Goal: Task Accomplishment & Management: Manage account settings

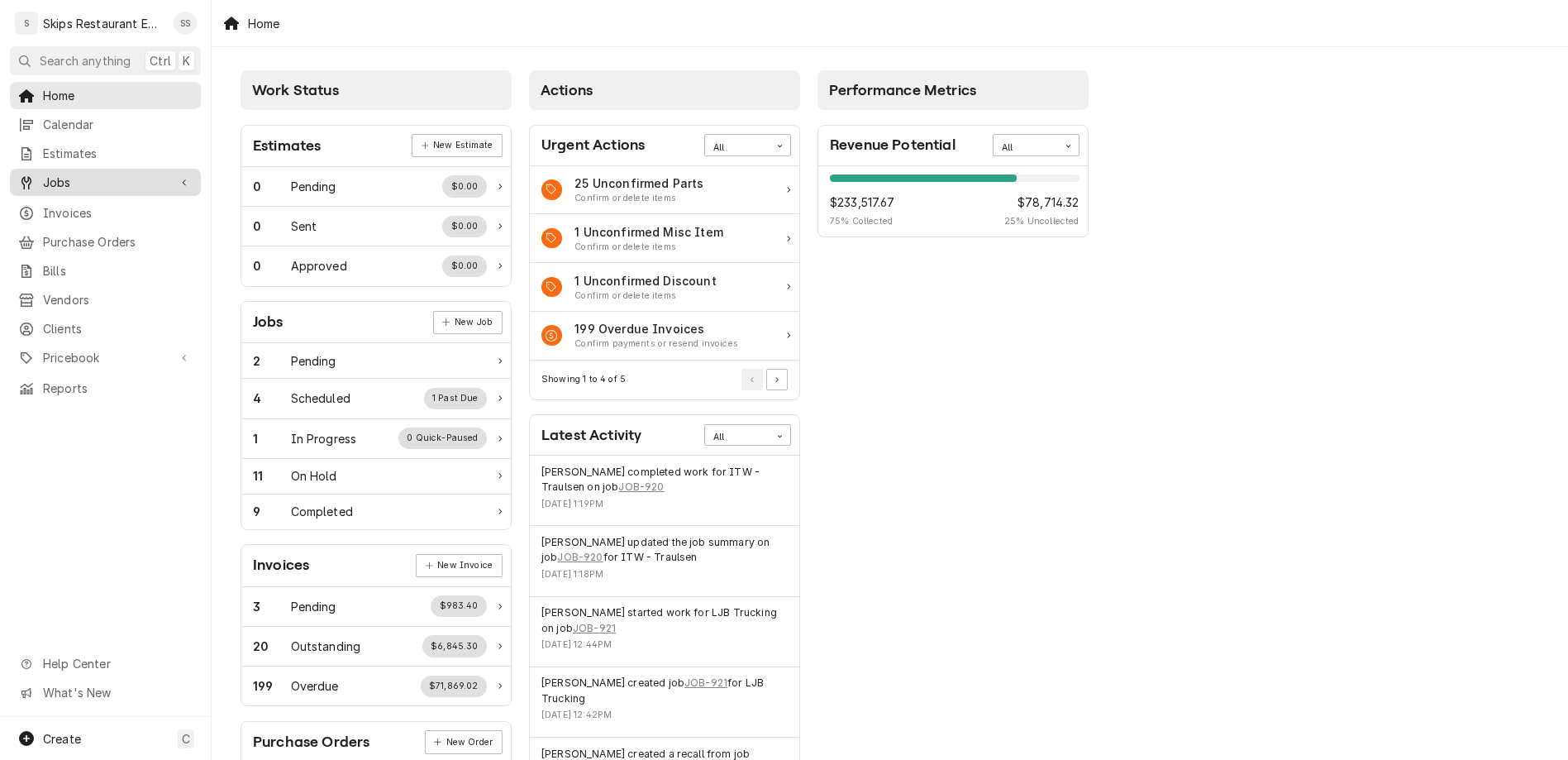
click at [43, 173] on span "Jobs" at bounding box center [105, 182] width 125 height 17
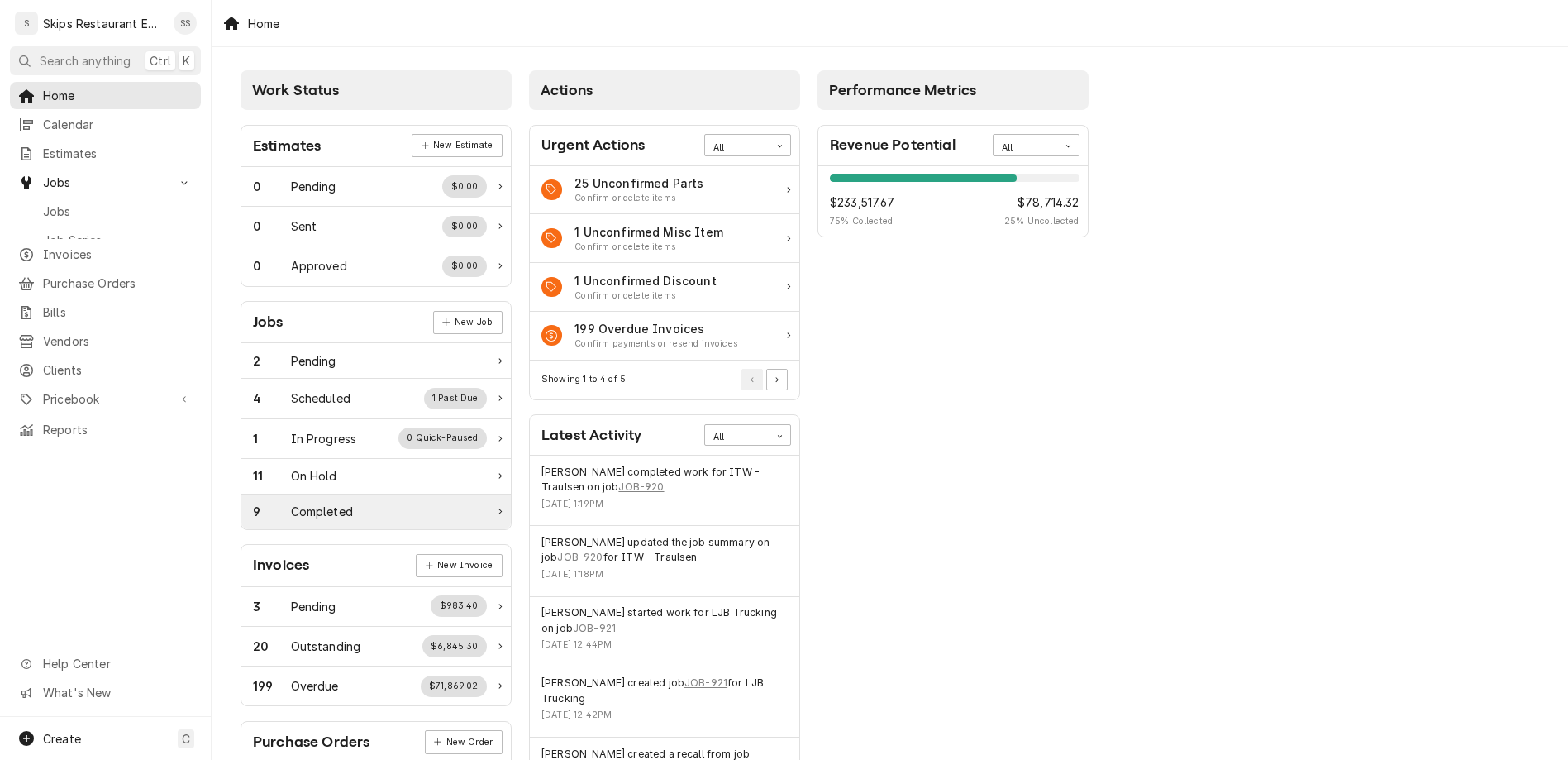
click at [291, 502] on div "Completed" at bounding box center [322, 511] width 62 height 17
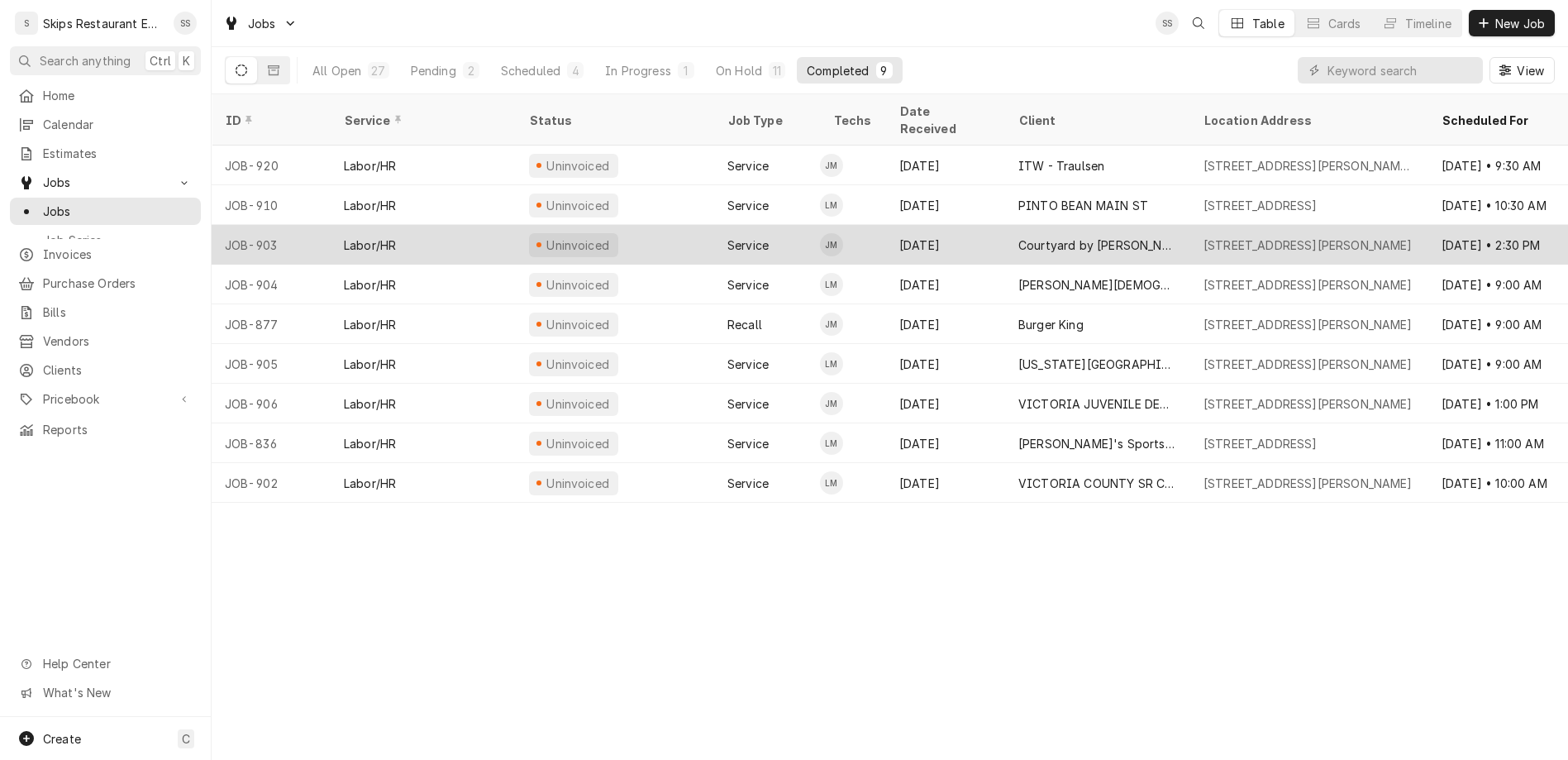
click at [899, 225] on div "Sep 9" at bounding box center [945, 244] width 119 height 40
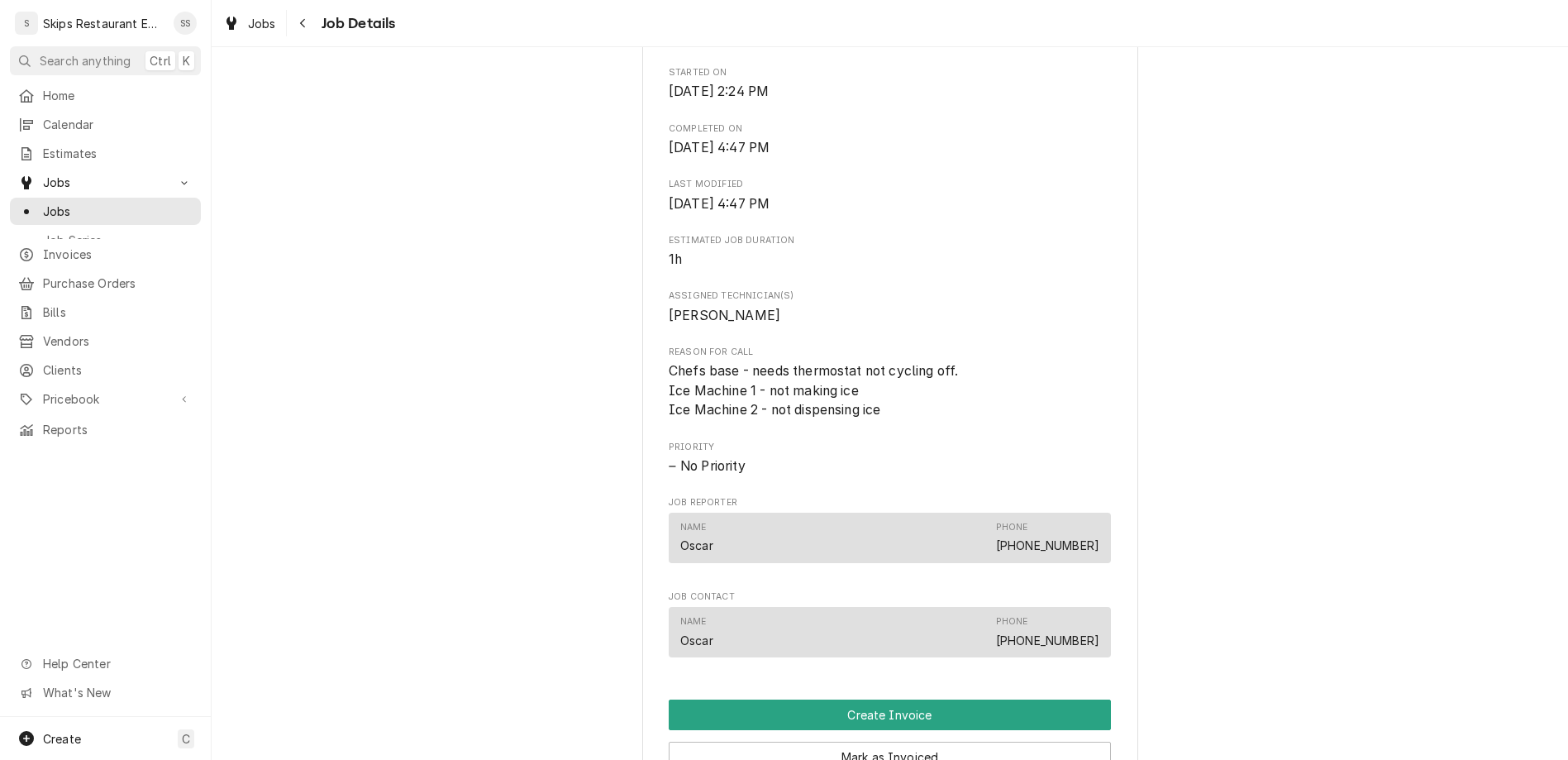
scroll to position [516, 0]
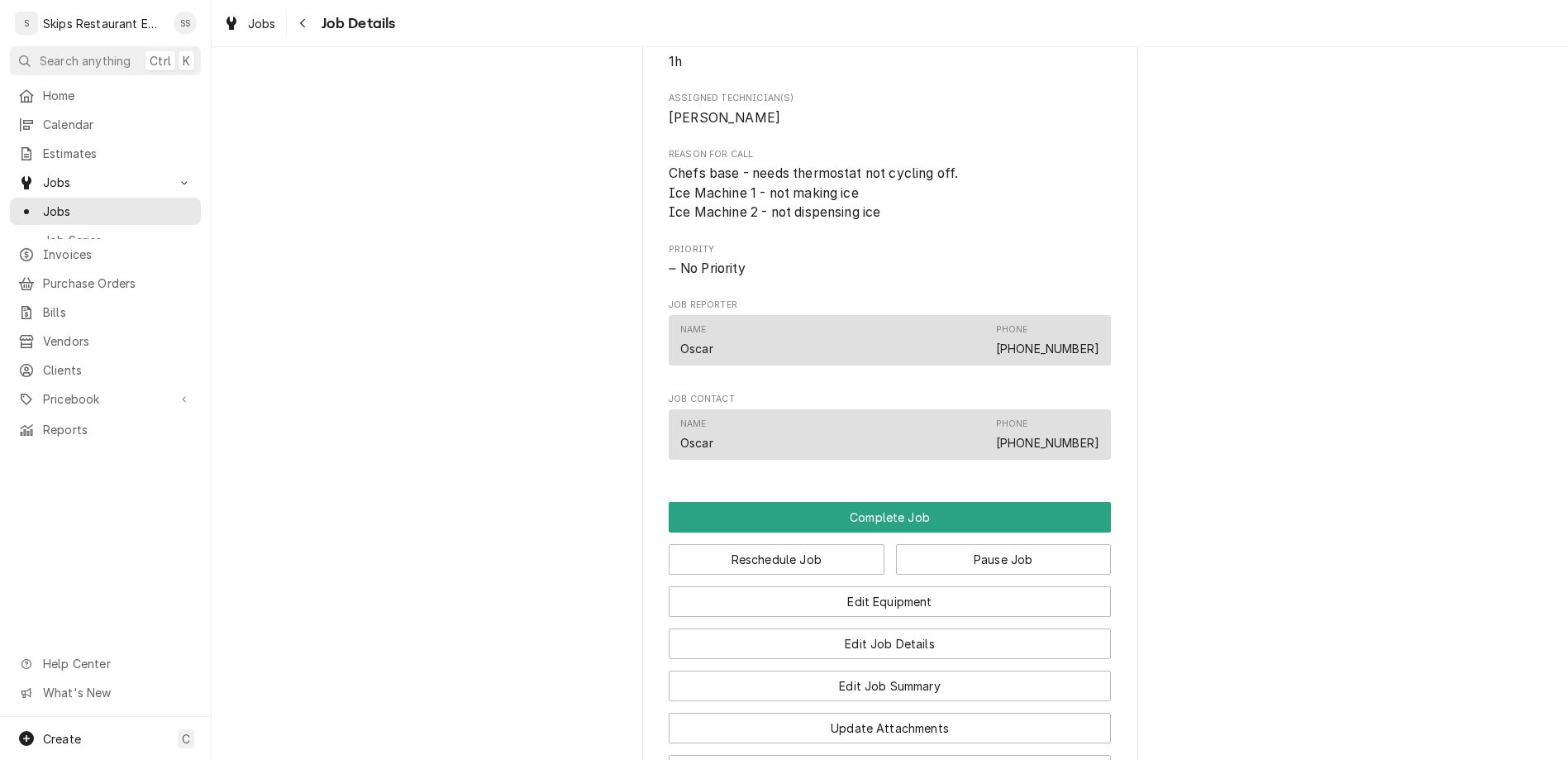
scroll to position [910, 0]
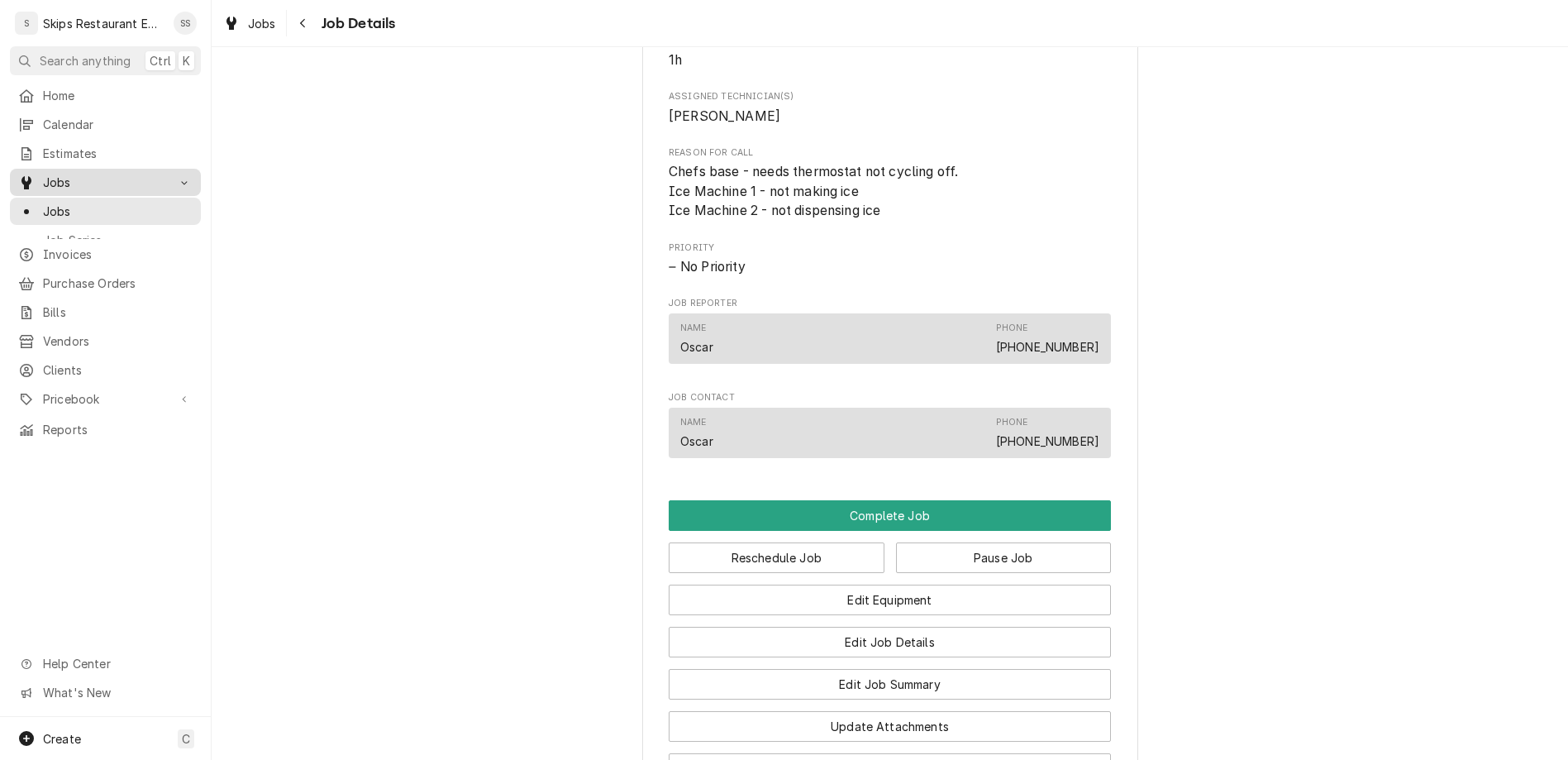
click at [43, 173] on span "Jobs" at bounding box center [105, 182] width 125 height 17
click at [55, 202] on span "Jobs" at bounding box center [117, 211] width 150 height 17
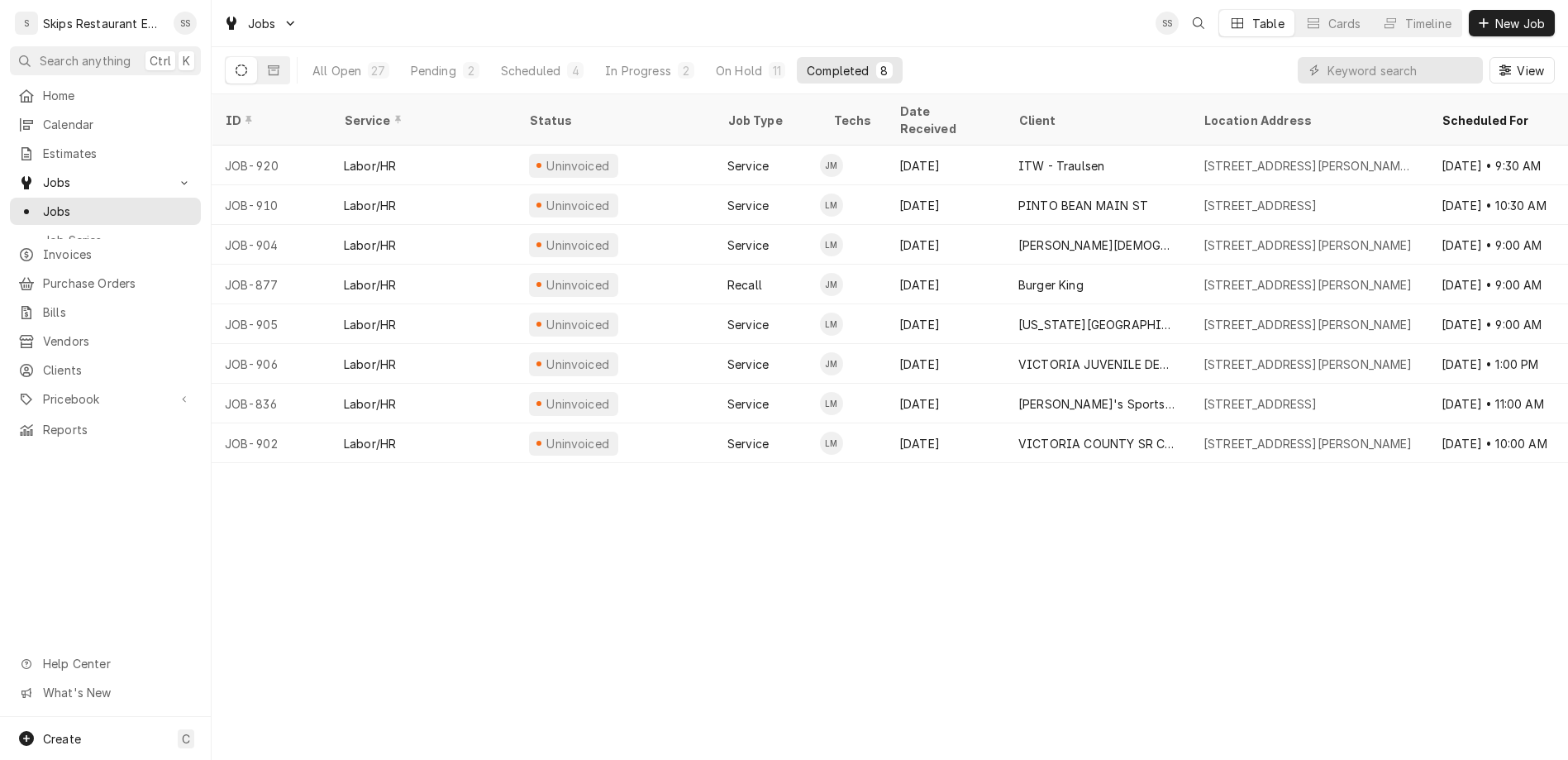
click at [36, 59] on nav "S Skips Restaurant Equipment SS Search anything Ctrl K Home Calendar Estimates …" at bounding box center [106, 380] width 212 height 760
click at [36, 85] on div "Home" at bounding box center [106, 95] width 184 height 20
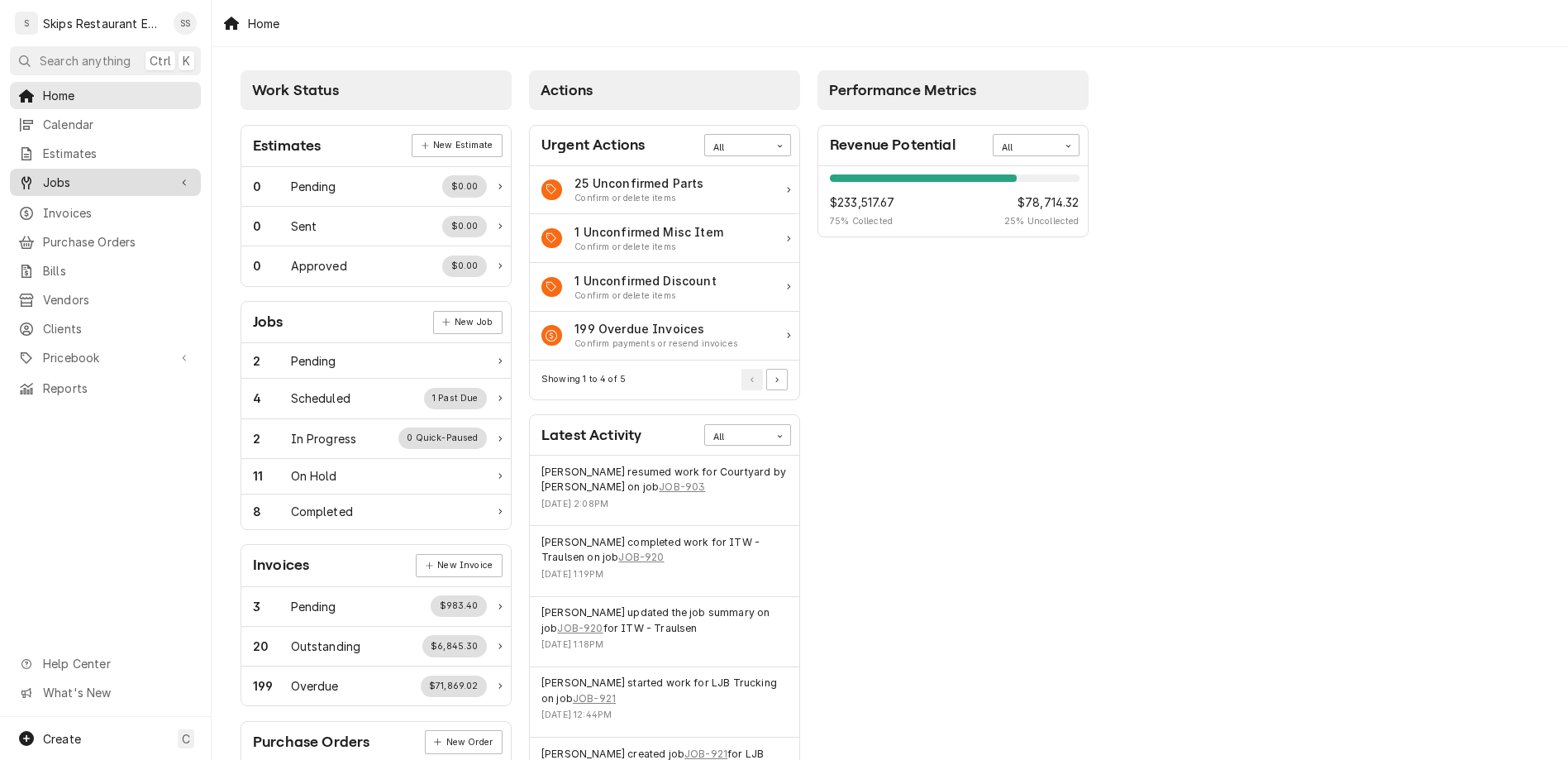
click at [49, 173] on span "Jobs" at bounding box center [105, 182] width 125 height 17
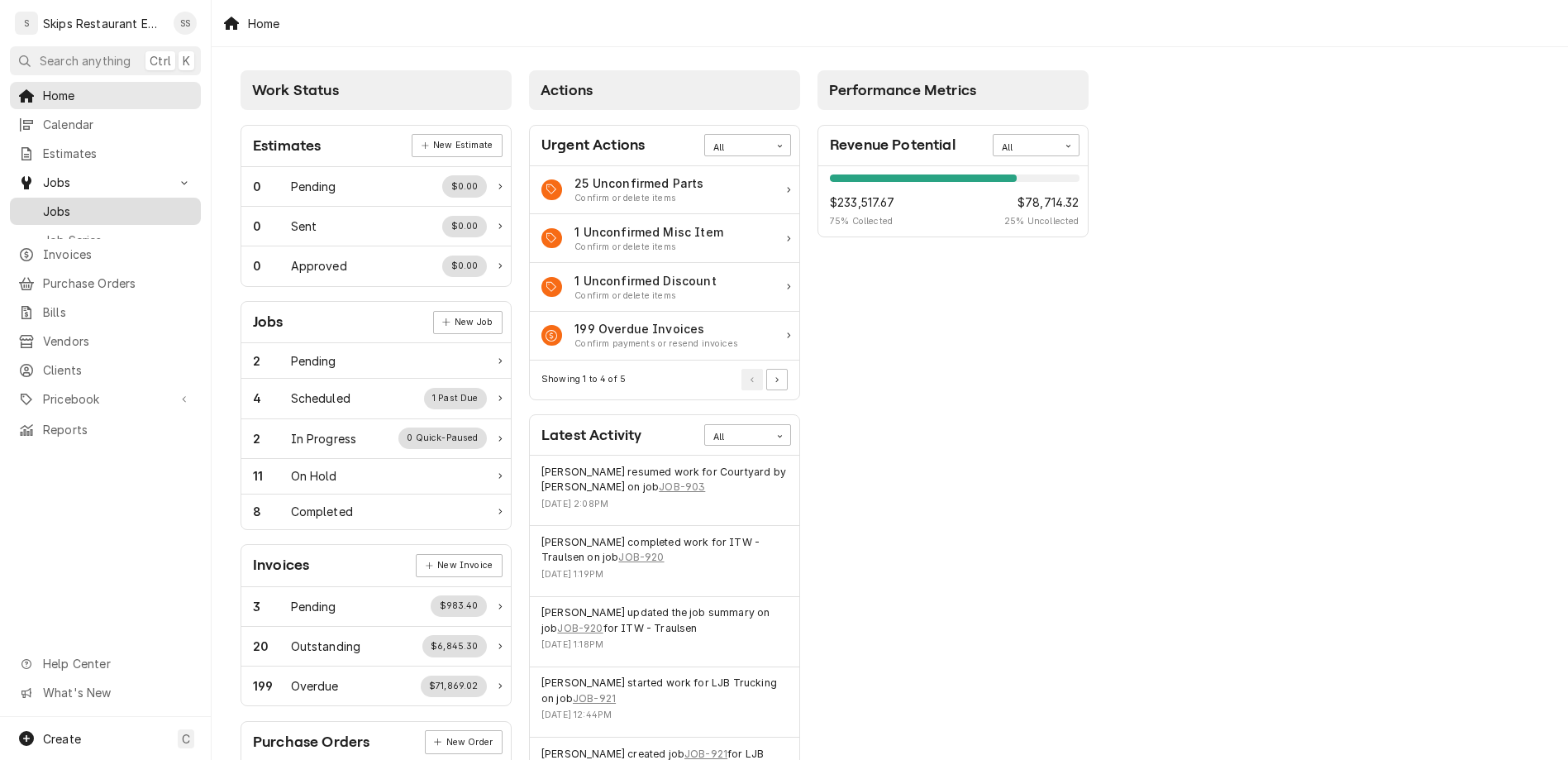
click at [47, 202] on span "Jobs" at bounding box center [117, 211] width 150 height 17
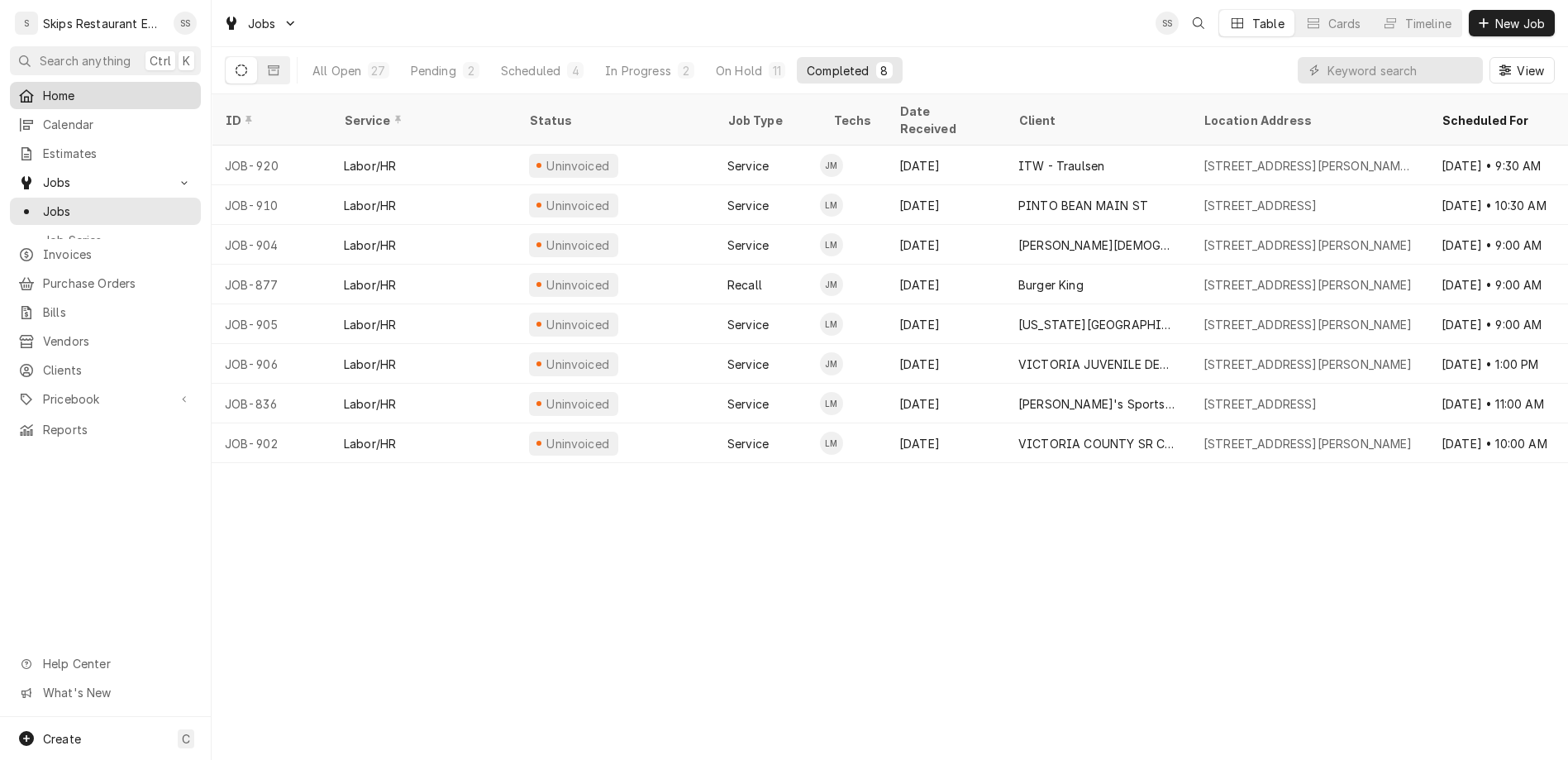
click at [45, 87] on span "Home" at bounding box center [117, 96] width 150 height 17
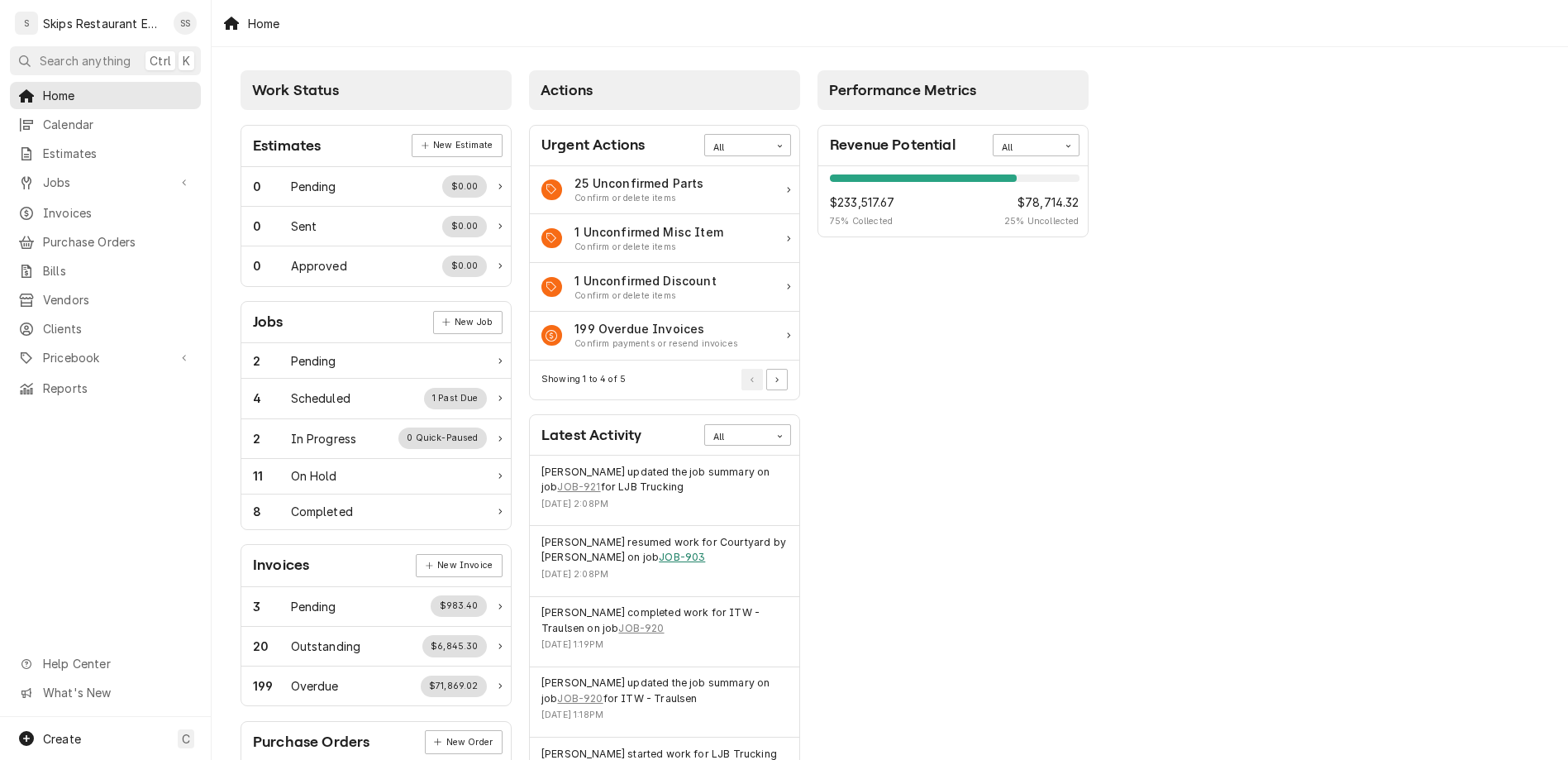
click at [659, 550] on link "JOB-903" at bounding box center [682, 557] width 46 height 15
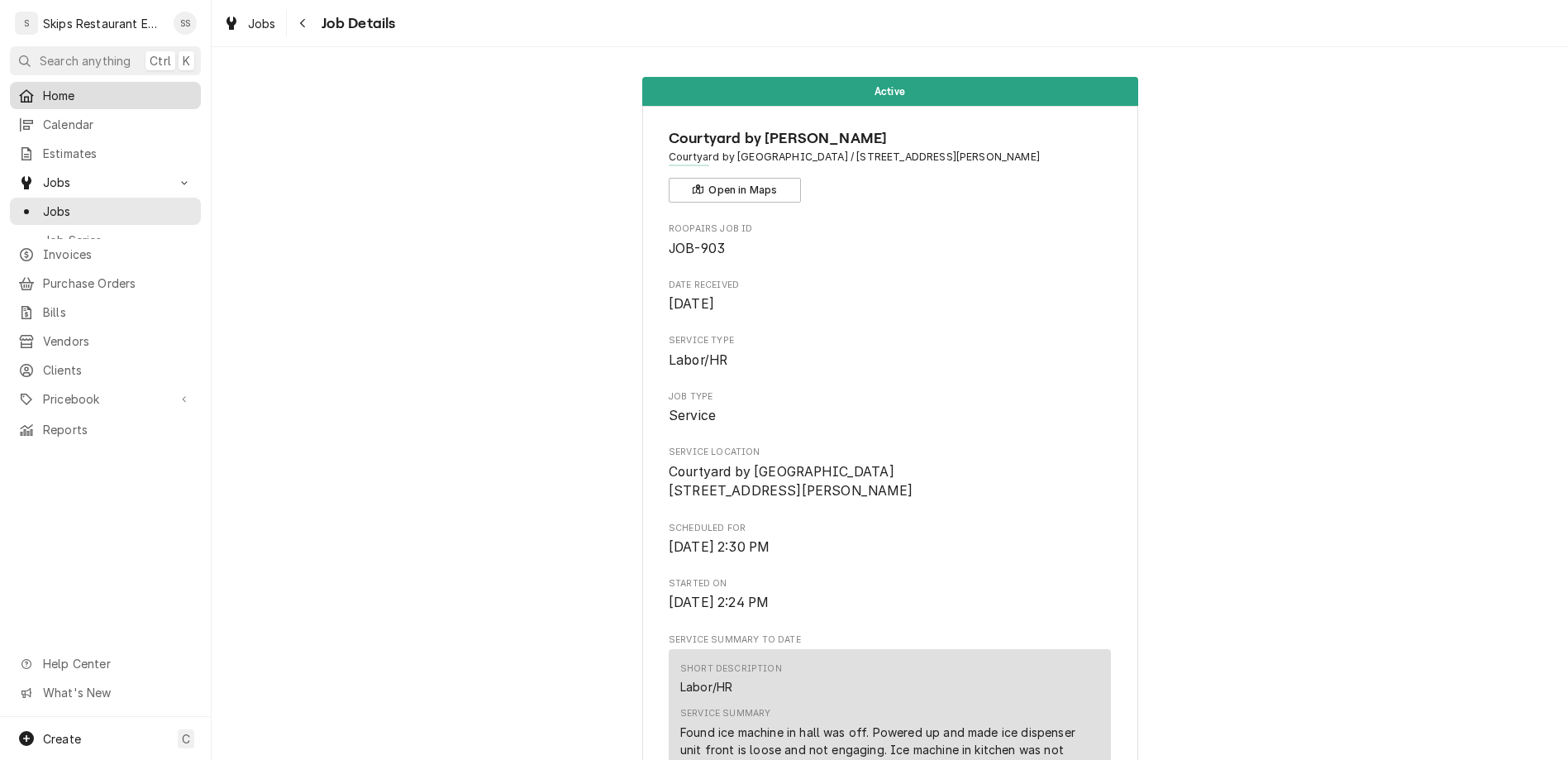
click at [44, 87] on span "Home" at bounding box center [117, 96] width 150 height 17
